Goal: Transaction & Acquisition: Purchase product/service

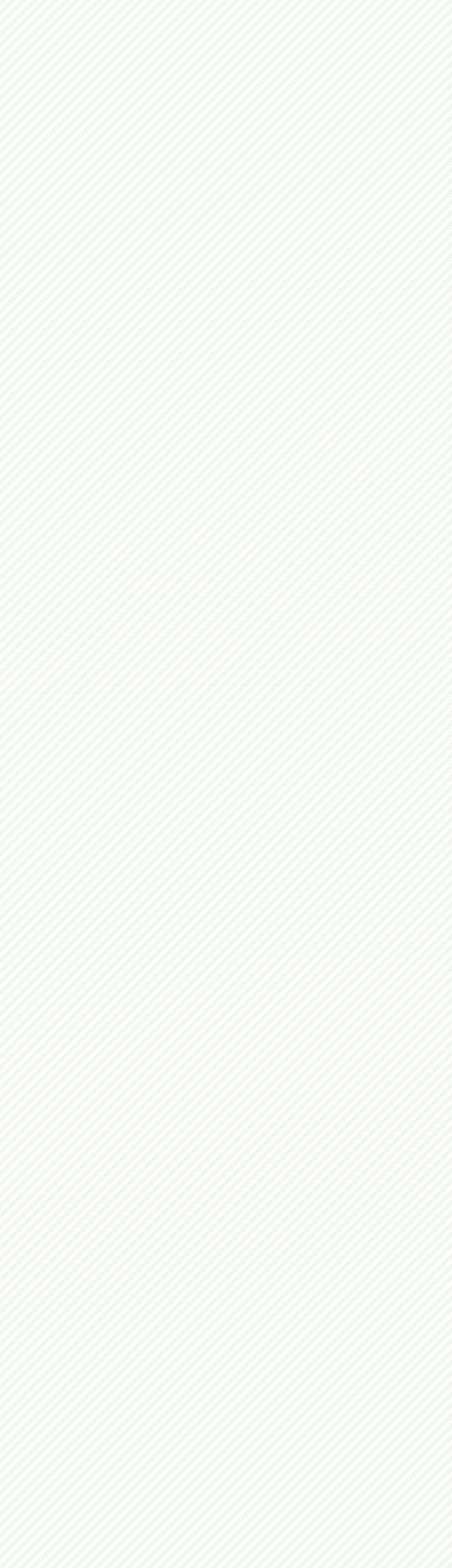
click at [399, 0] on html at bounding box center [226, 0] width 452 height 0
click at [442, 0] on html at bounding box center [226, 0] width 452 height 0
click at [211, 0] on html at bounding box center [226, 0] width 452 height 0
click at [2, 0] on html at bounding box center [226, 0] width 452 height 0
